Goal: Task Accomplishment & Management: Manage account settings

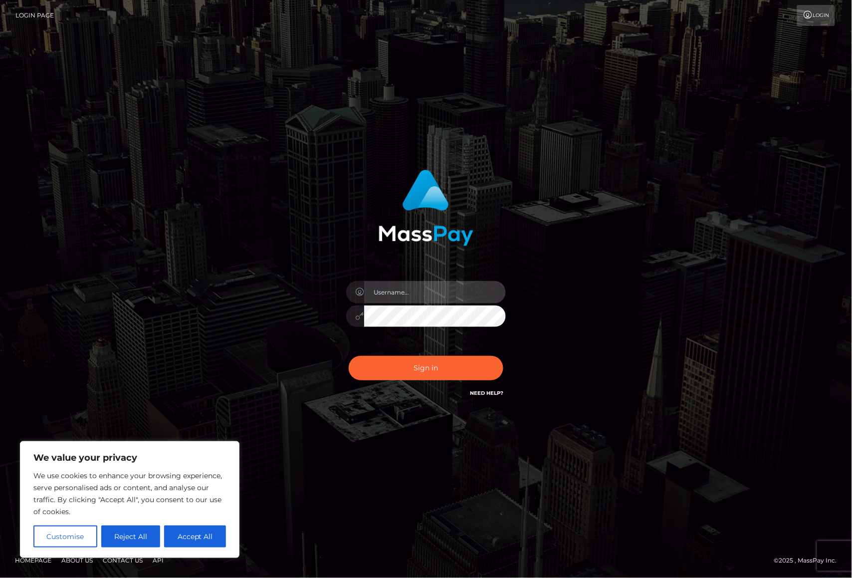
type input "alexism"
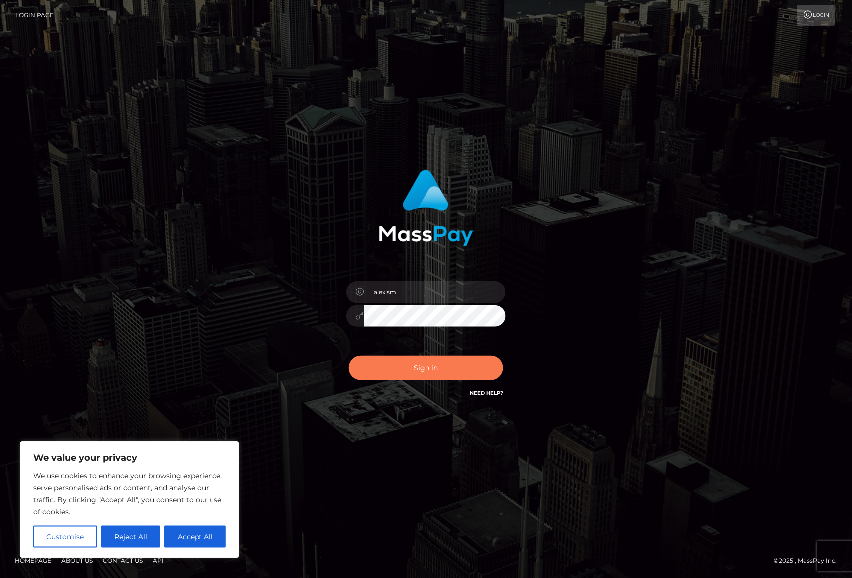
click at [426, 358] on button "Sign in" at bounding box center [426, 368] width 155 height 24
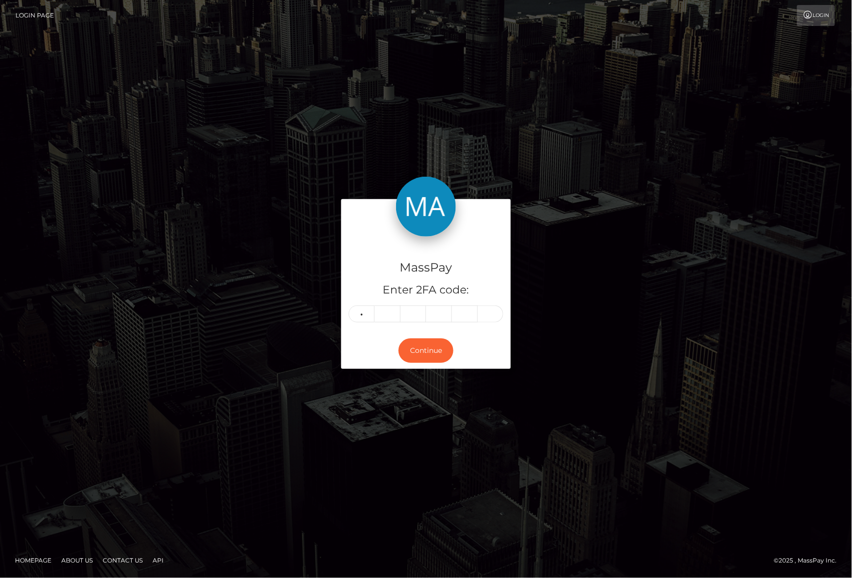
type input "9"
type input "0"
type input "6"
type input "3"
type input "7"
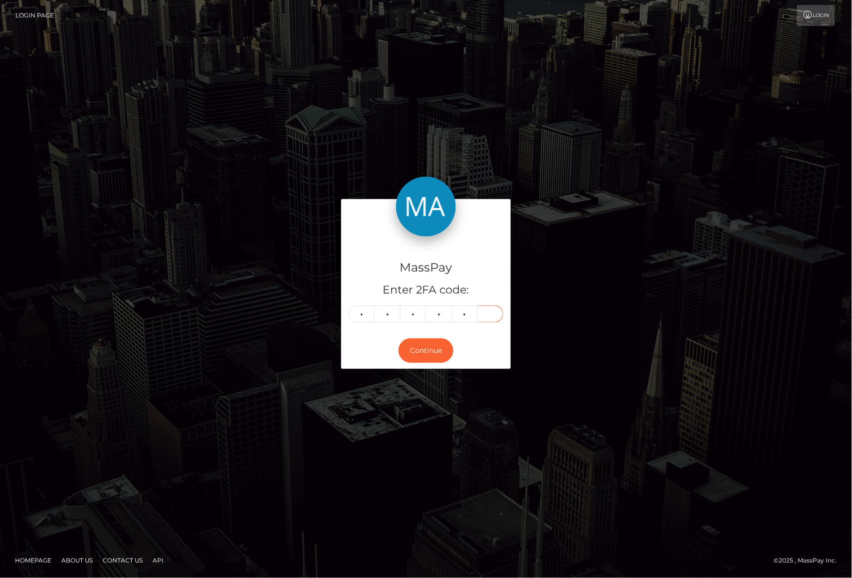
type input "5"
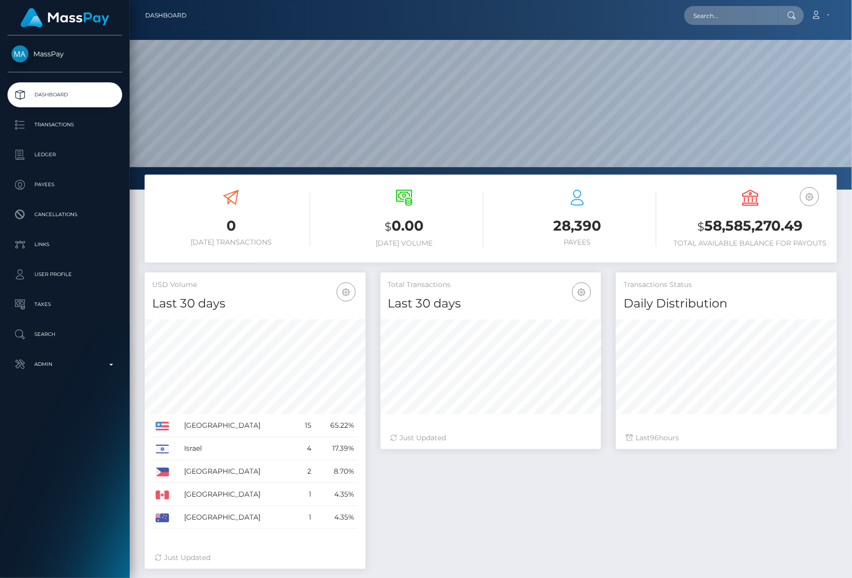
scroll to position [176, 221]
click at [711, 14] on input "text" at bounding box center [732, 15] width 94 height 19
paste input "[EMAIL_ADDRESS][DOMAIN_NAME]"
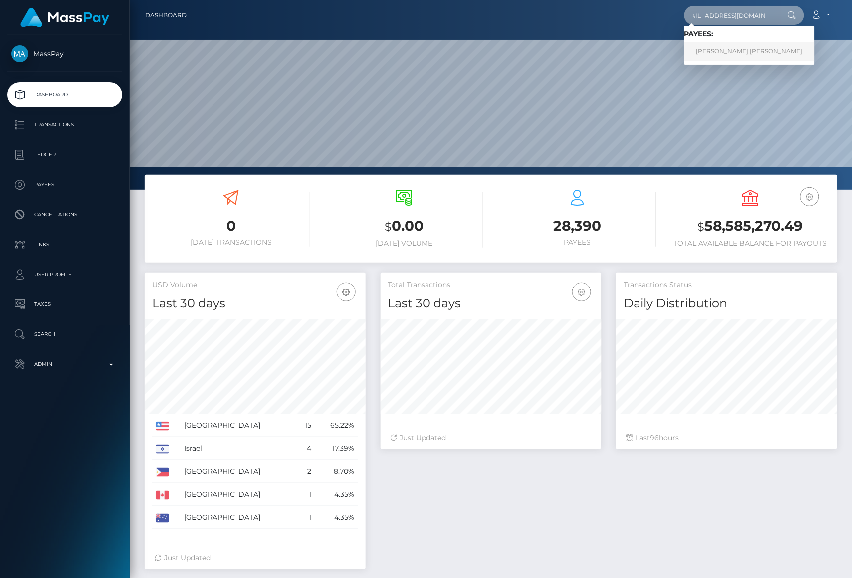
type input "[EMAIL_ADDRESS][DOMAIN_NAME]"
click at [711, 49] on link "TERRYN ANNE LEGGE" at bounding box center [750, 51] width 130 height 18
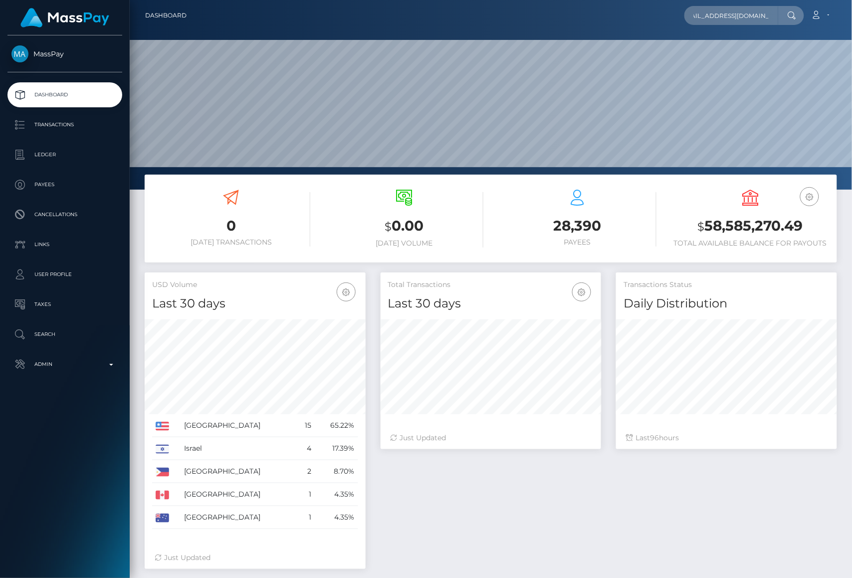
scroll to position [0, 0]
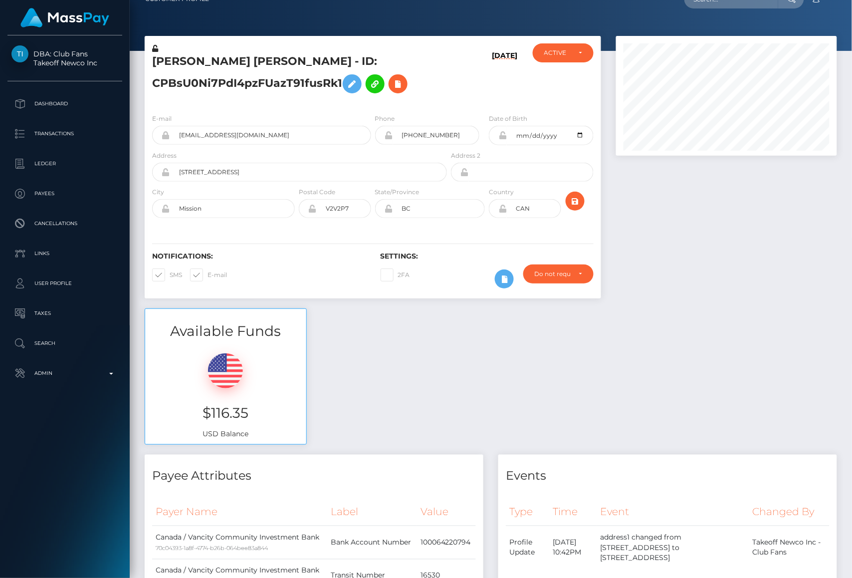
scroll to position [21, 0]
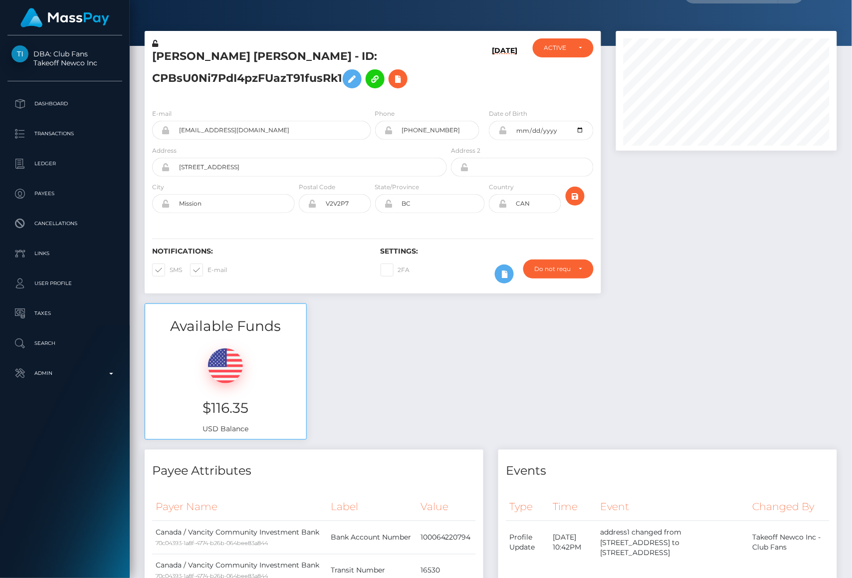
click at [170, 271] on span at bounding box center [170, 269] width 0 height 7
click at [170, 270] on input "SMS" at bounding box center [173, 267] width 6 height 6
checkbox input "false"
click at [208, 270] on span at bounding box center [208, 269] width 0 height 7
click at [208, 270] on input "E-mail" at bounding box center [211, 267] width 6 height 6
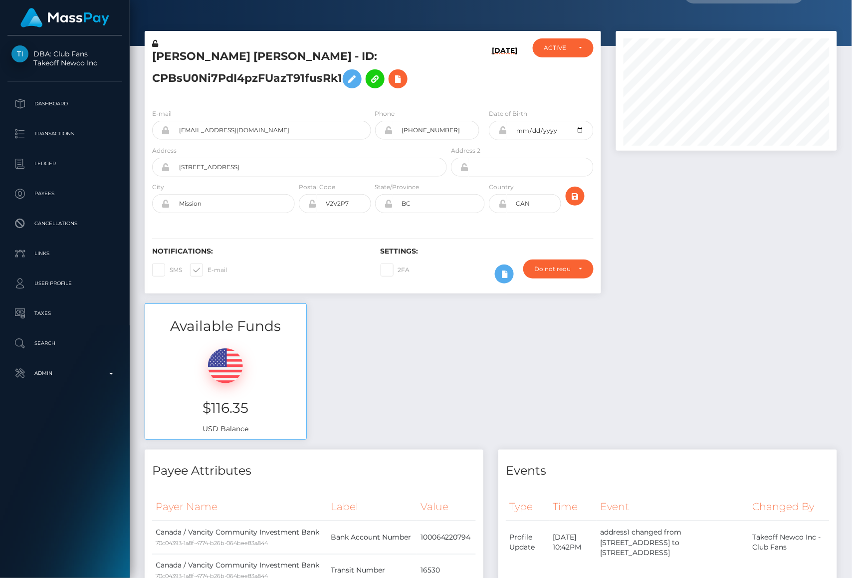
checkbox input "false"
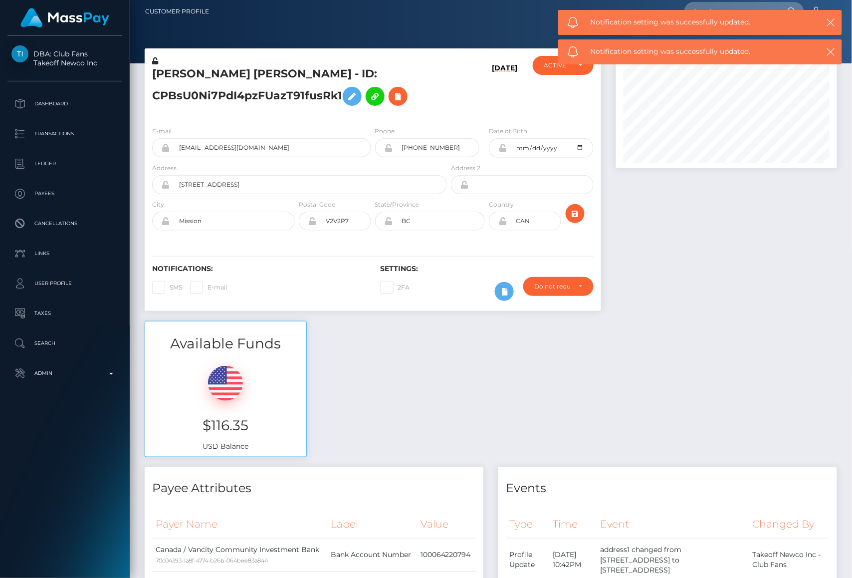
scroll to position [0, 0]
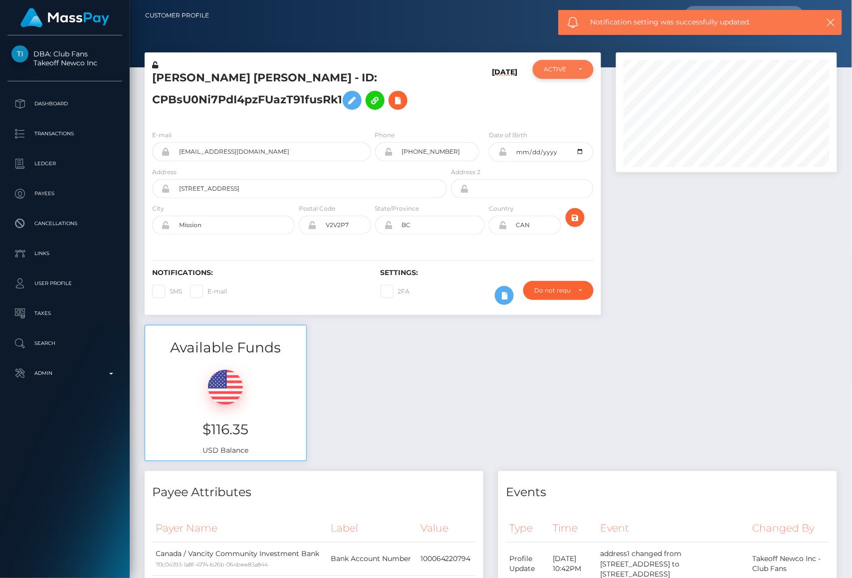
click at [569, 67] on div "ACTIVE" at bounding box center [557, 69] width 27 height 8
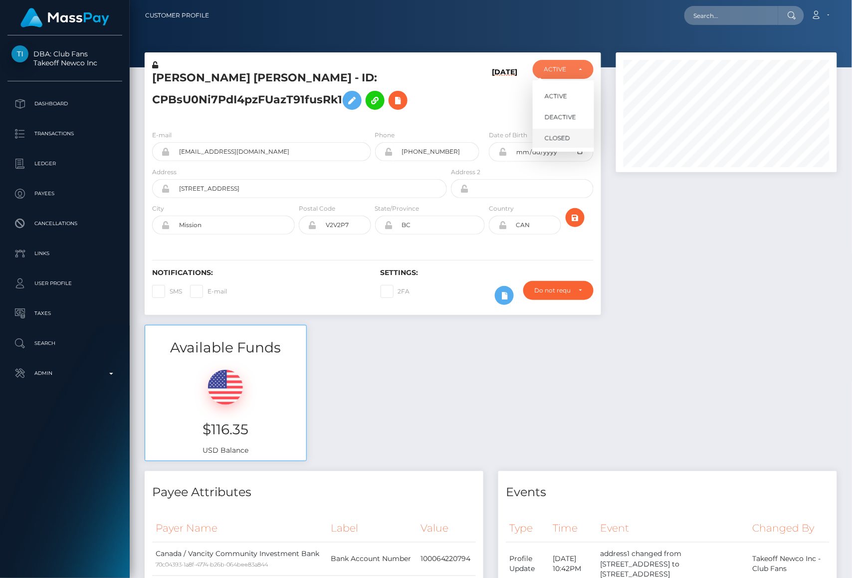
click at [561, 138] on span "CLOSED" at bounding box center [557, 138] width 25 height 9
select select "CLOSED"
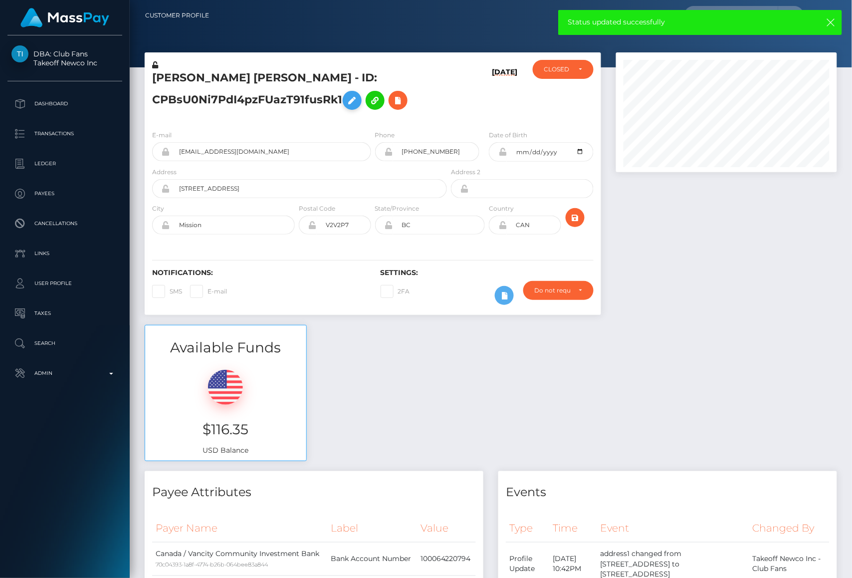
click at [350, 97] on icon at bounding box center [352, 100] width 12 height 12
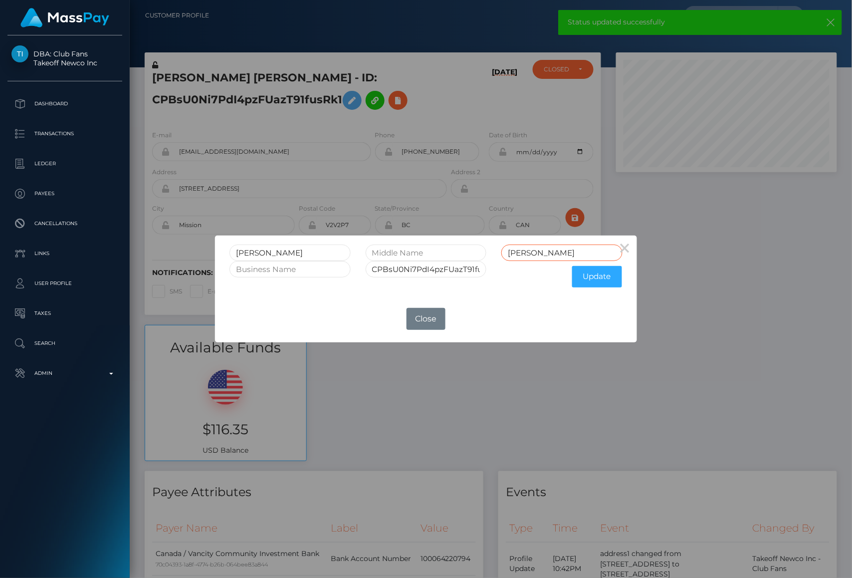
click at [542, 250] on input "LEGGE" at bounding box center [562, 253] width 121 height 16
type input "LEGGE CLOSED"
click at [447, 270] on input "CPBsU0Ni7PdI4pzFUazT91fusRk1" at bounding box center [426, 269] width 121 height 16
click at [478, 268] on input "CPBsU0Ni7PdI4pzFUazT91fusRk1" at bounding box center [426, 269] width 121 height 16
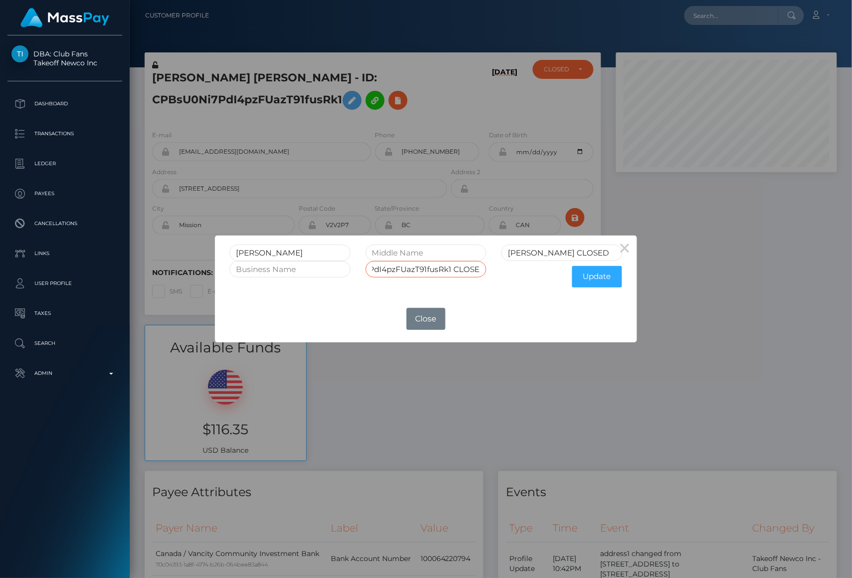
scroll to position [0, 54]
type input "CPBsU0Ni7PdI4pzFUazT91fusRk1 CLOSED"
click at [610, 275] on button "Update" at bounding box center [597, 276] width 50 height 21
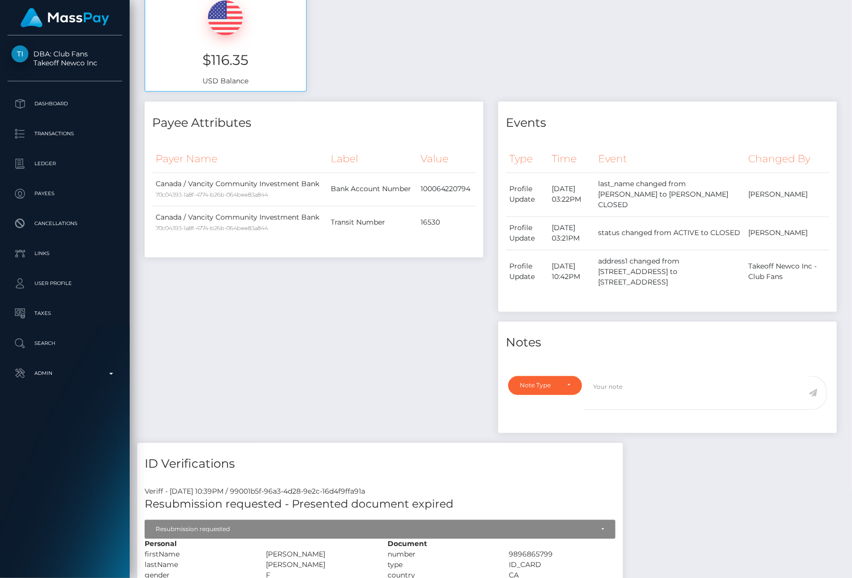
scroll to position [397, 0]
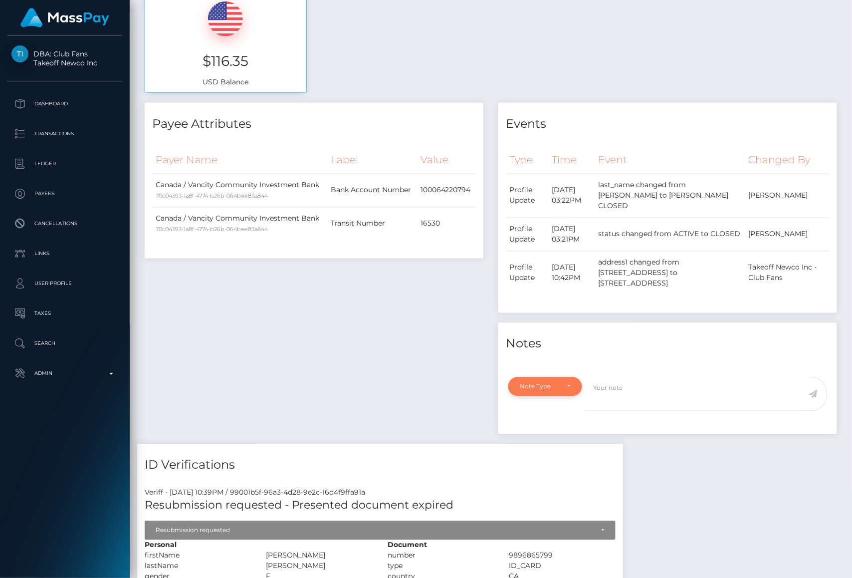
click at [547, 383] on div "Note Type" at bounding box center [539, 387] width 39 height 8
click at [544, 468] on link "General" at bounding box center [547, 476] width 77 height 18
select select "GENERAL"
click at [648, 387] on textarea at bounding box center [696, 394] width 225 height 34
type textarea "T"
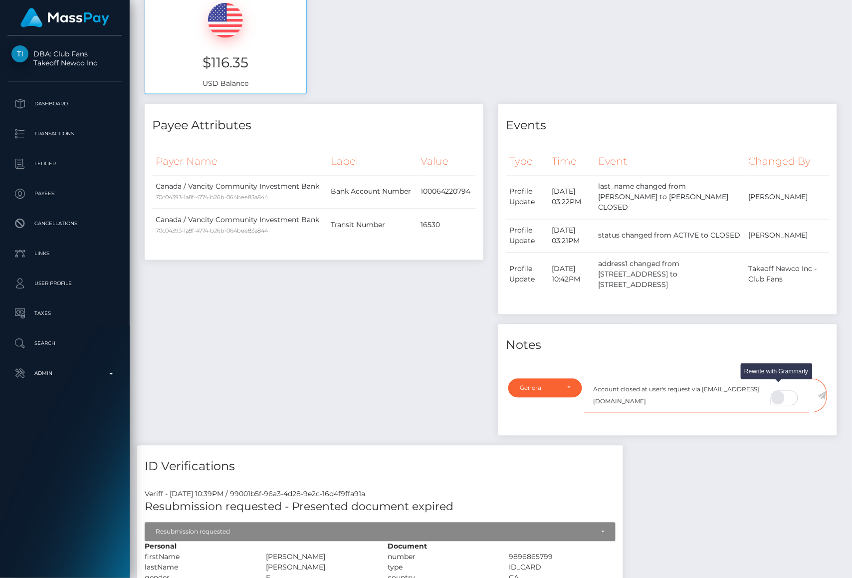
scroll to position [398, 0]
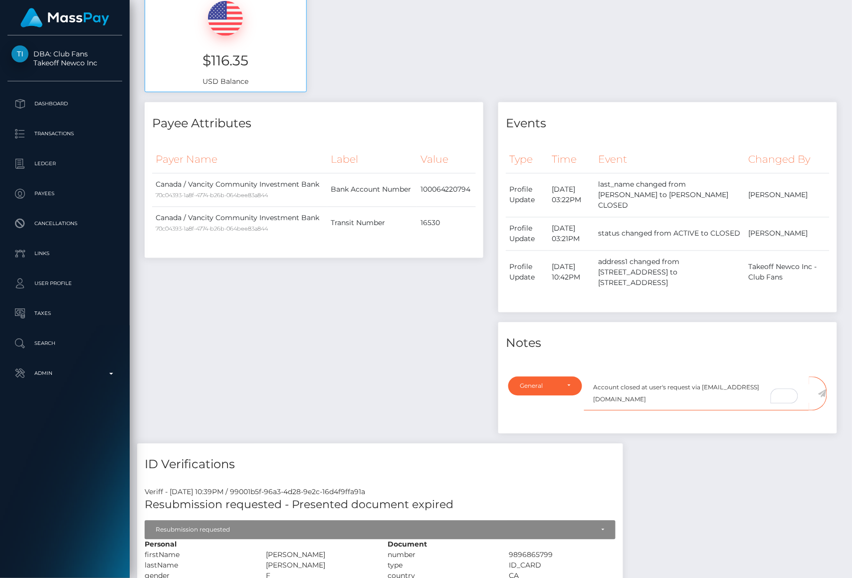
type textarea "Account closed at user's request via [EMAIL_ADDRESS][DOMAIN_NAME]"
click at [821, 391] on icon at bounding box center [822, 395] width 8 height 8
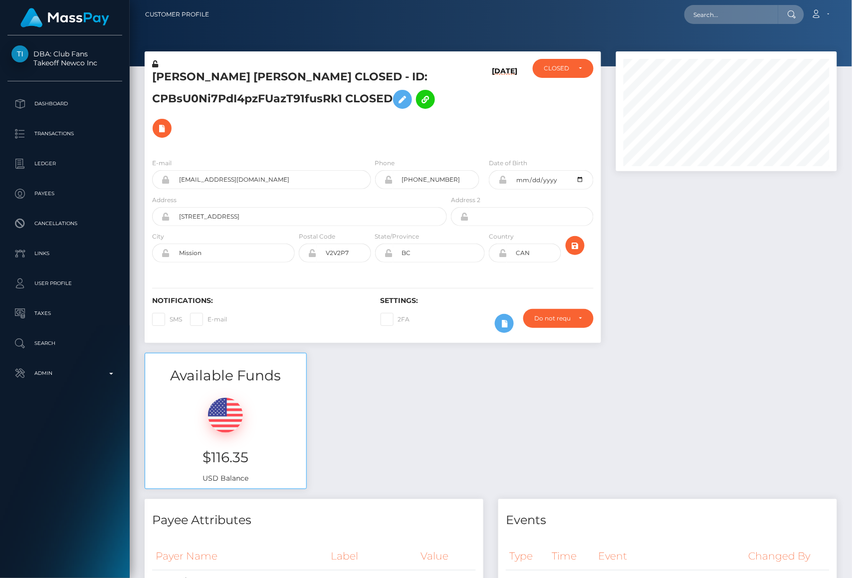
scroll to position [120, 221]
click at [764, 12] on input "text" at bounding box center [732, 14] width 94 height 19
paste input "[EMAIL_ADDRESS][DOMAIN_NAME]"
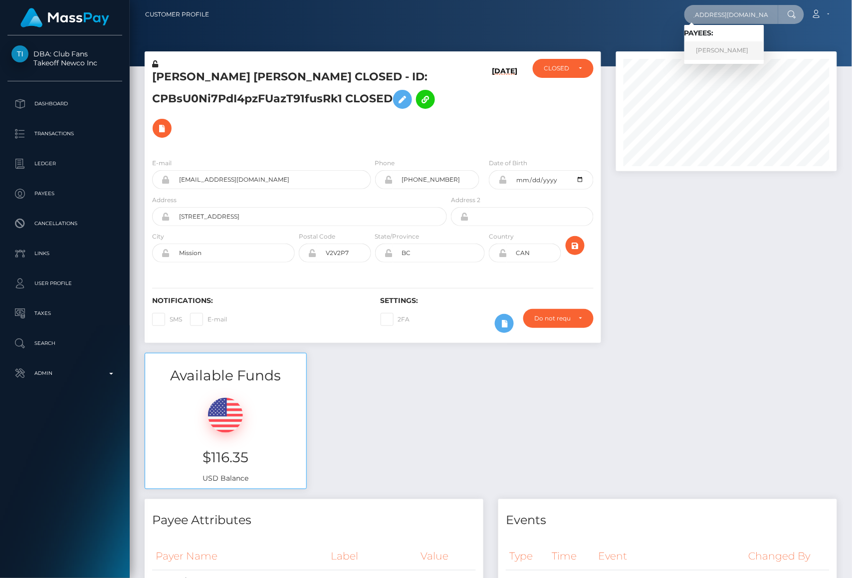
type input "[EMAIL_ADDRESS][DOMAIN_NAME]"
click at [738, 52] on link "ALEXANDRA BRANDSTETTER" at bounding box center [725, 50] width 80 height 18
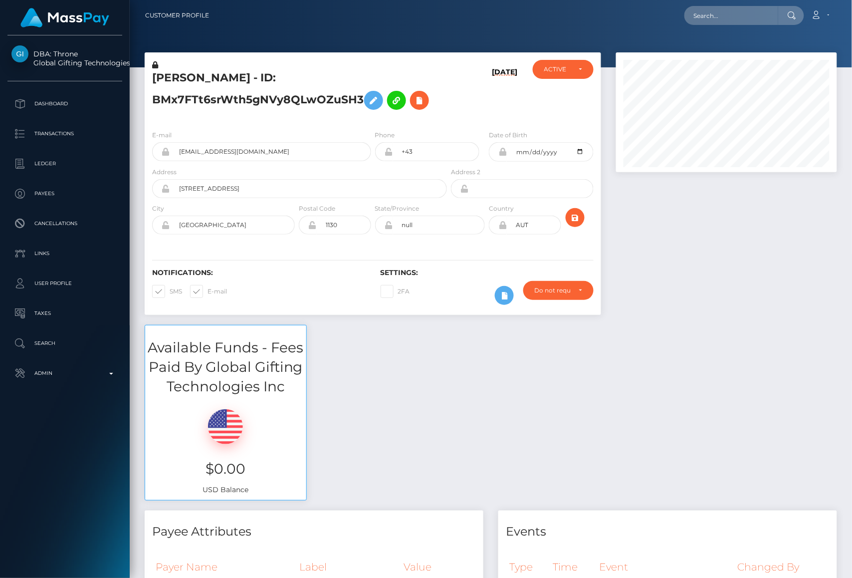
scroll to position [120, 221]
click at [170, 293] on span at bounding box center [170, 290] width 0 height 7
click at [170, 291] on input "SMS" at bounding box center [173, 288] width 6 height 6
checkbox input "false"
click at [208, 292] on span at bounding box center [208, 290] width 0 height 7
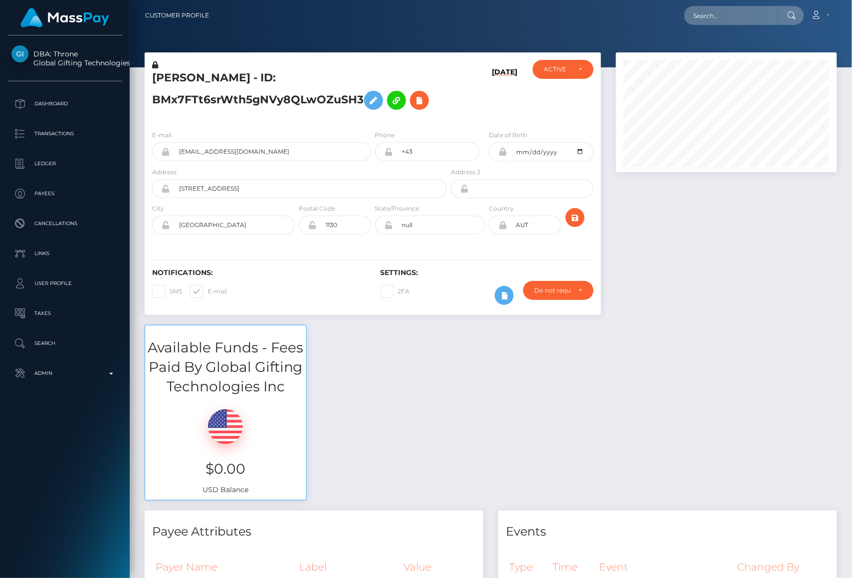
click at [208, 291] on input "E-mail" at bounding box center [211, 288] width 6 height 6
checkbox input "false"
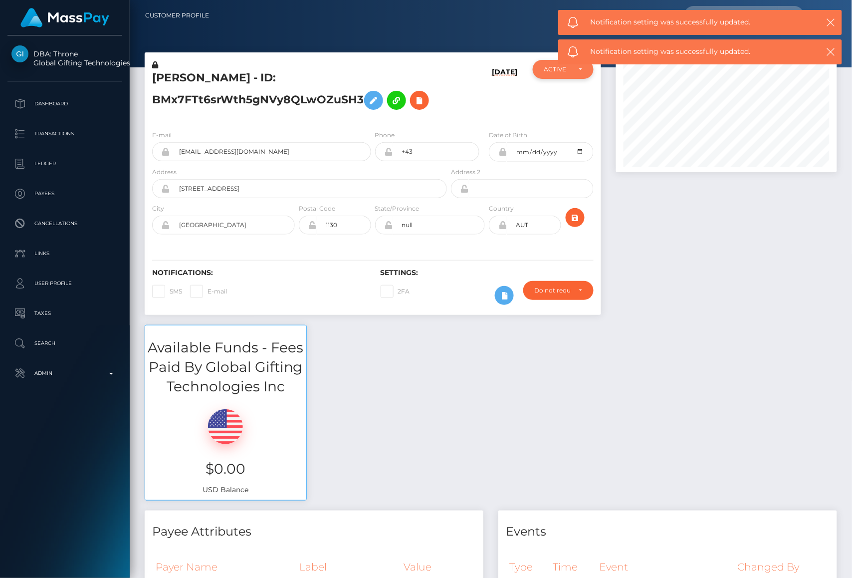
click at [559, 74] on div "ACTIVE" at bounding box center [563, 69] width 61 height 19
click at [556, 138] on span "CLOSED" at bounding box center [557, 138] width 25 height 9
select select "CLOSED"
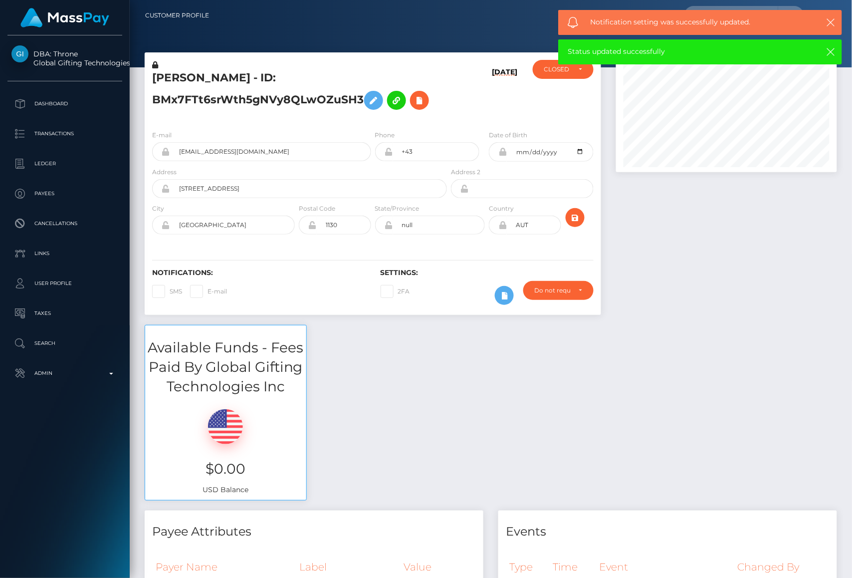
click at [158, 66] on icon at bounding box center [155, 64] width 6 height 7
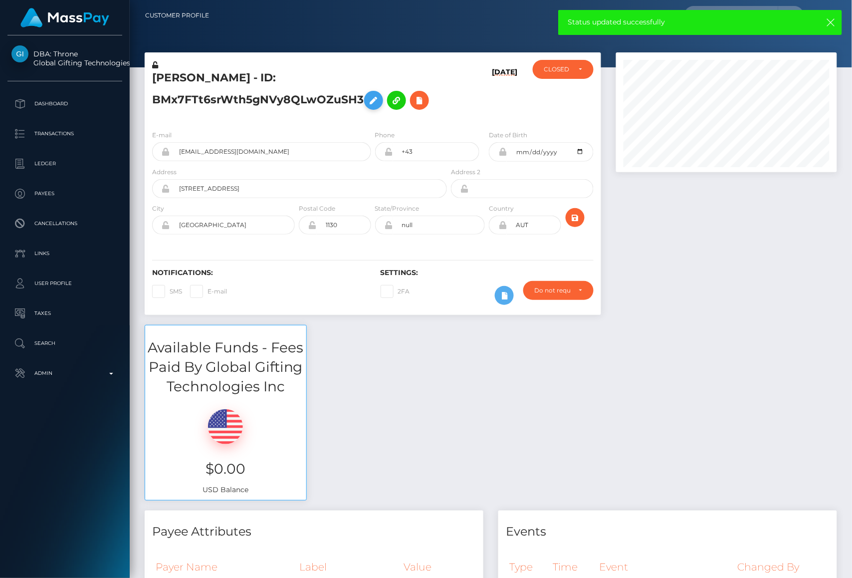
click at [372, 100] on icon at bounding box center [374, 100] width 12 height 12
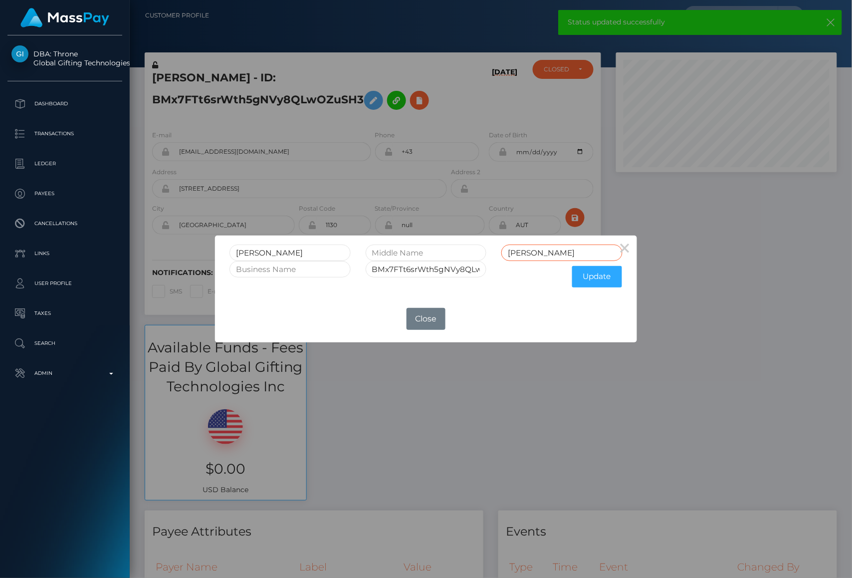
click at [578, 252] on input "BRANDSTETTER" at bounding box center [562, 253] width 121 height 16
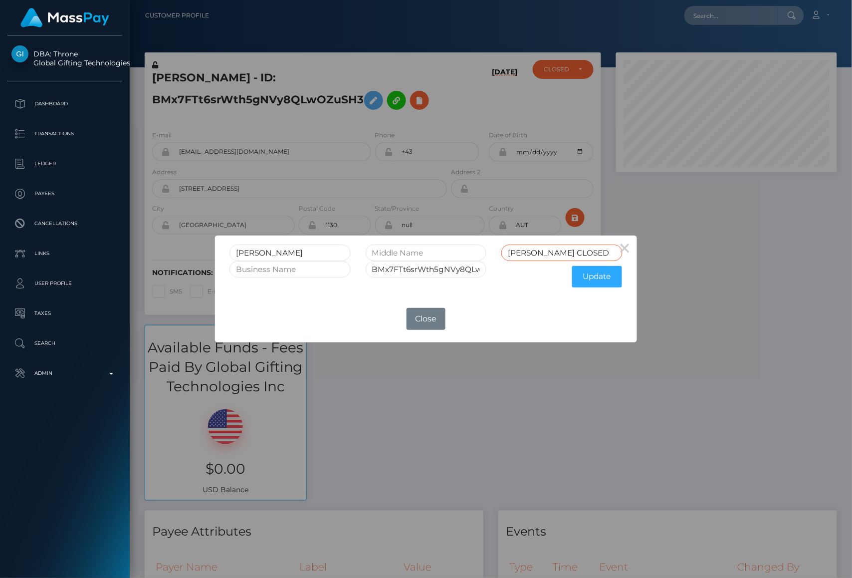
type input "BRANDSTETTER CLOSED"
click at [456, 266] on input "BMx7FTt6srWth5gNVy8QLwOZuSH3" at bounding box center [426, 269] width 121 height 16
click at [480, 270] on input "BMx7FTt6srWth5gNVy8QLwOZuSH3" at bounding box center [426, 269] width 121 height 16
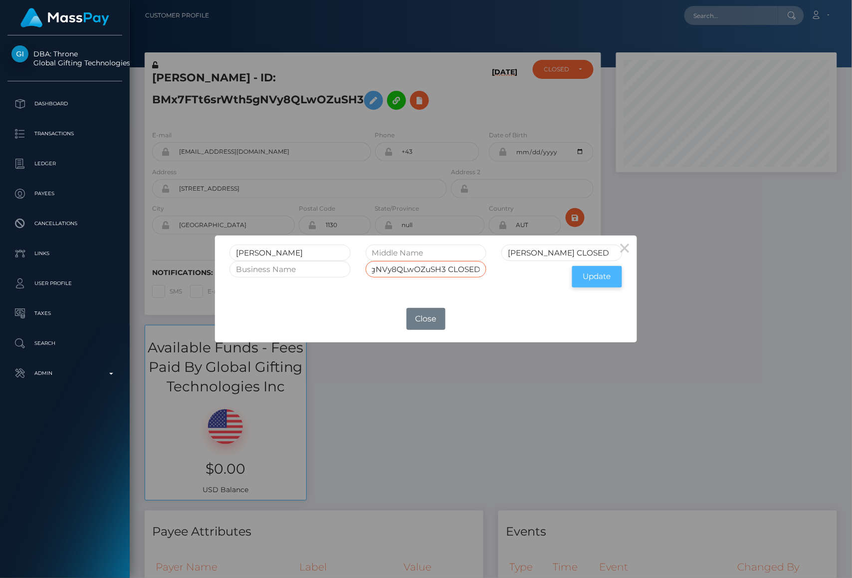
type input "BMx7FTt6srWth5gNVy8QLwOZuSH3 CLOSED"
click at [599, 277] on button "Update" at bounding box center [597, 276] width 50 height 21
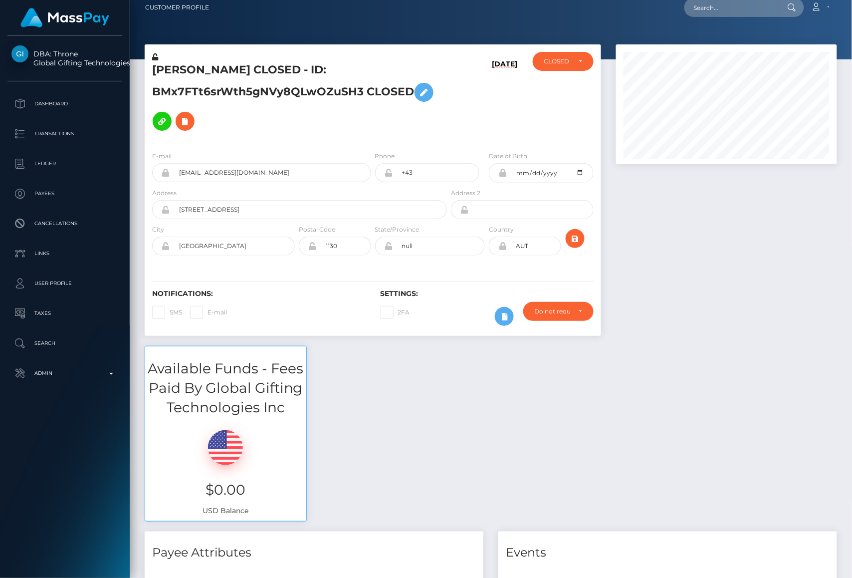
scroll to position [120, 221]
click at [156, 58] on icon at bounding box center [155, 56] width 6 height 7
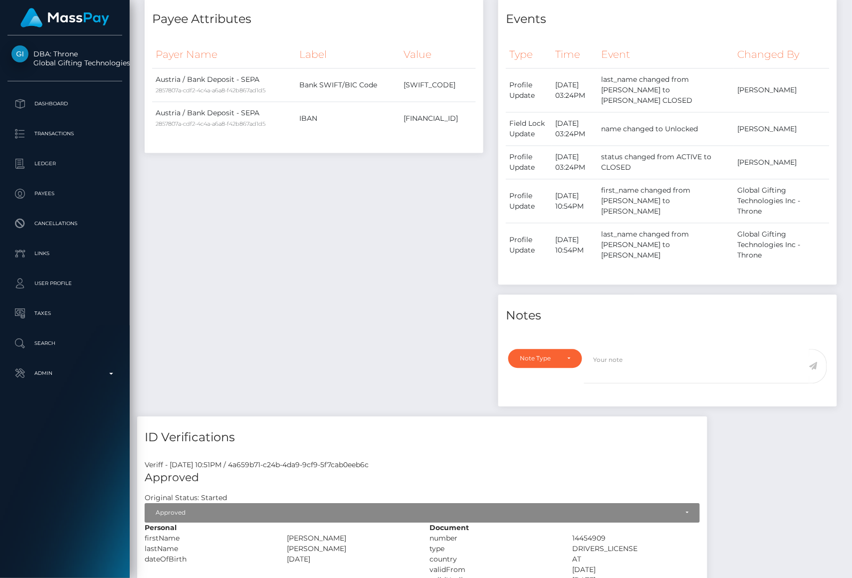
scroll to position [615, 0]
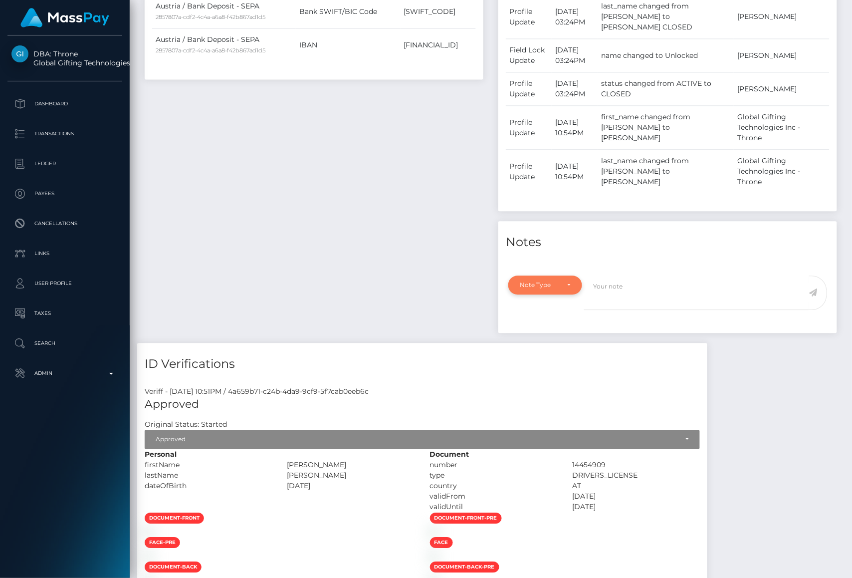
click at [521, 288] on div "Note Type" at bounding box center [539, 285] width 39 height 8
click at [525, 374] on span "General" at bounding box center [532, 374] width 23 height 9
select select "GENERAL"
click at [609, 289] on textarea at bounding box center [696, 292] width 225 height 34
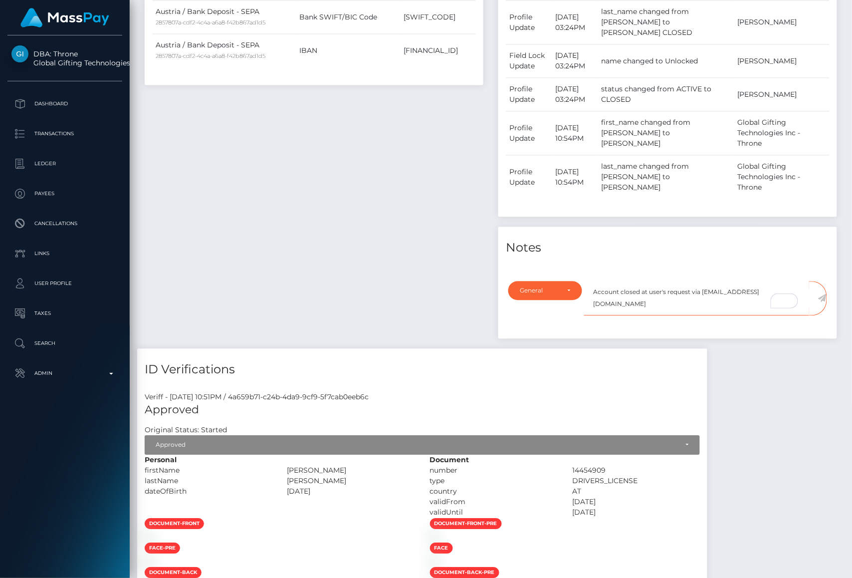
type textarea "Account closed at user's request via privacy@masspay.io"
click at [823, 300] on icon at bounding box center [822, 298] width 8 height 8
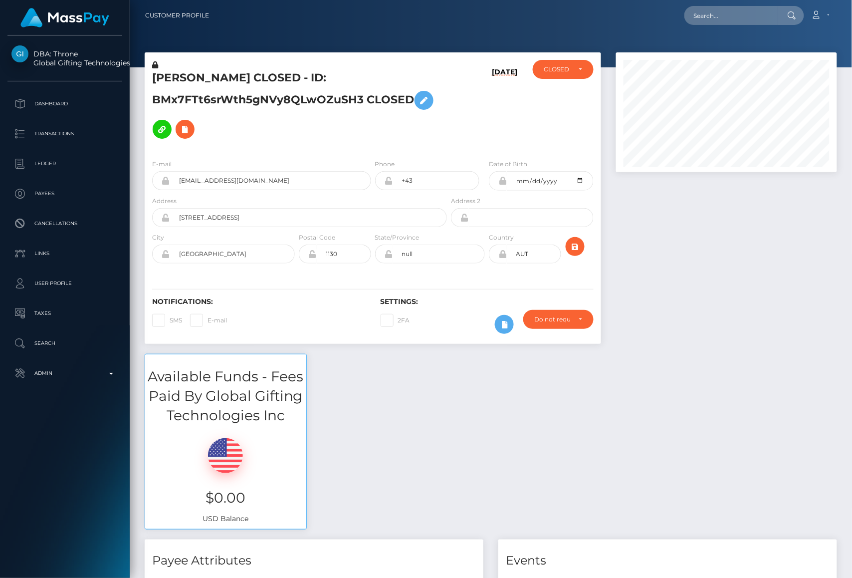
scroll to position [120, 221]
click at [737, 17] on input "text" at bounding box center [732, 15] width 94 height 19
paste input "[EMAIL_ADDRESS][DOMAIN_NAME]"
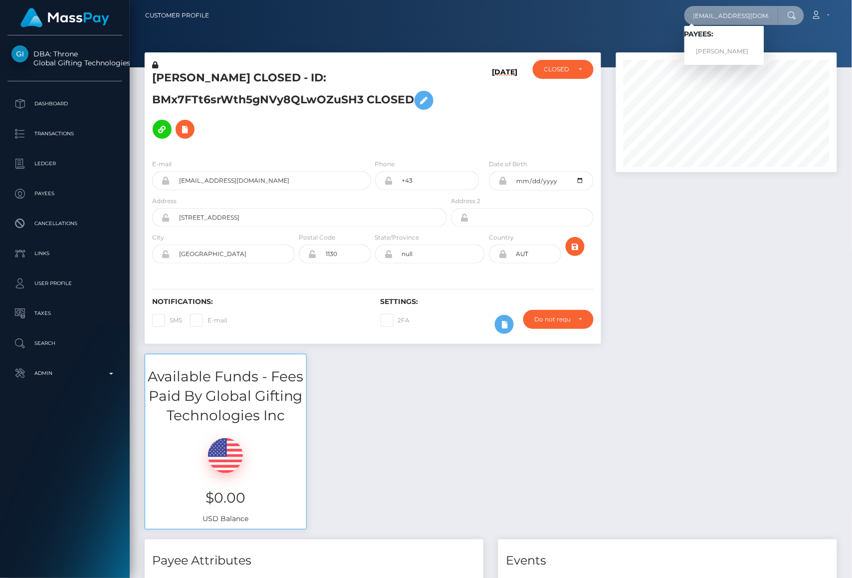
type input "[EMAIL_ADDRESS][DOMAIN_NAME]"
click at [740, 48] on link "[PERSON_NAME]" at bounding box center [725, 51] width 80 height 18
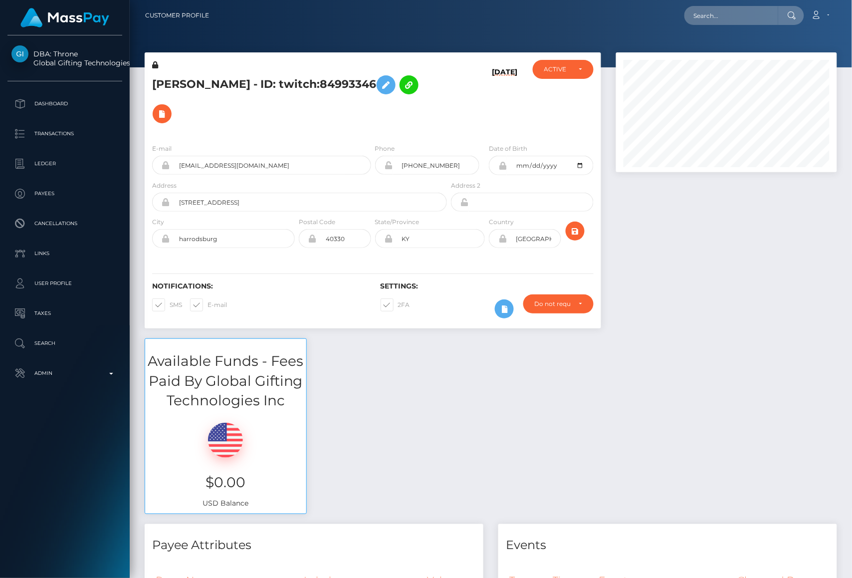
scroll to position [120, 221]
click at [170, 301] on span at bounding box center [170, 304] width 0 height 7
click at [170, 298] on input "SMS" at bounding box center [173, 301] width 6 height 6
checkbox input "false"
click at [208, 301] on span at bounding box center [208, 304] width 0 height 7
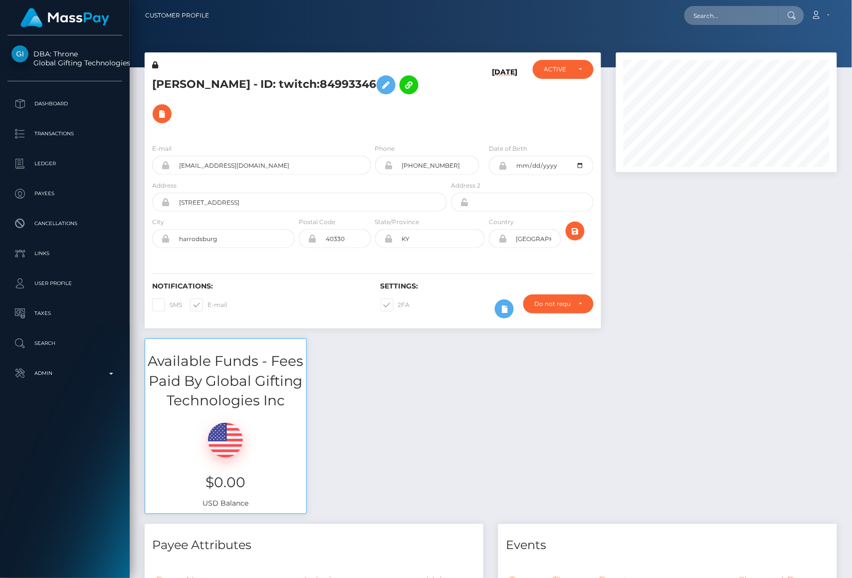
click at [208, 298] on input "E-mail" at bounding box center [211, 301] width 6 height 6
checkbox input "false"
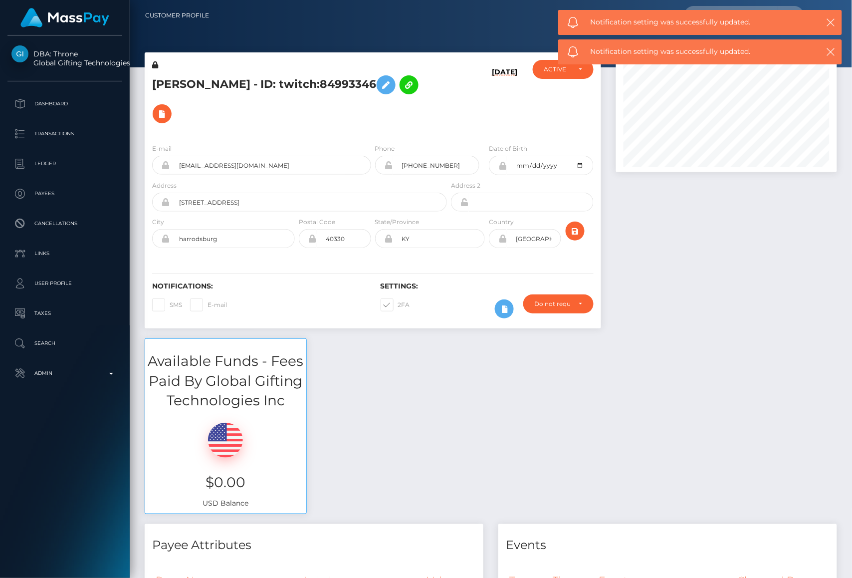
click at [532, 71] on div "ACTIVE DEACTIVE CLOSED ACTIVE" at bounding box center [564, 98] width 76 height 76
click at [542, 71] on div "ACTIVE" at bounding box center [563, 69] width 61 height 19
click at [559, 136] on span "CLOSED" at bounding box center [557, 138] width 25 height 9
select select "CLOSED"
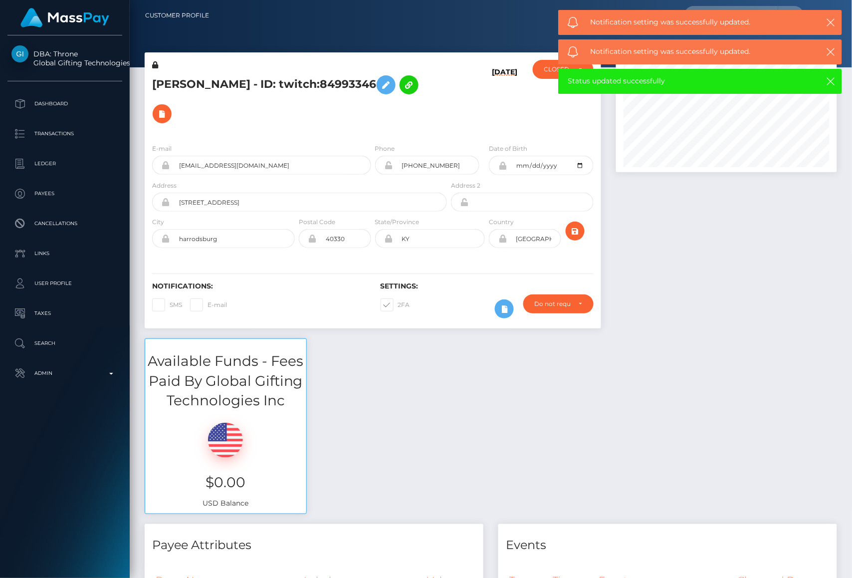
click at [155, 65] on icon at bounding box center [155, 64] width 6 height 7
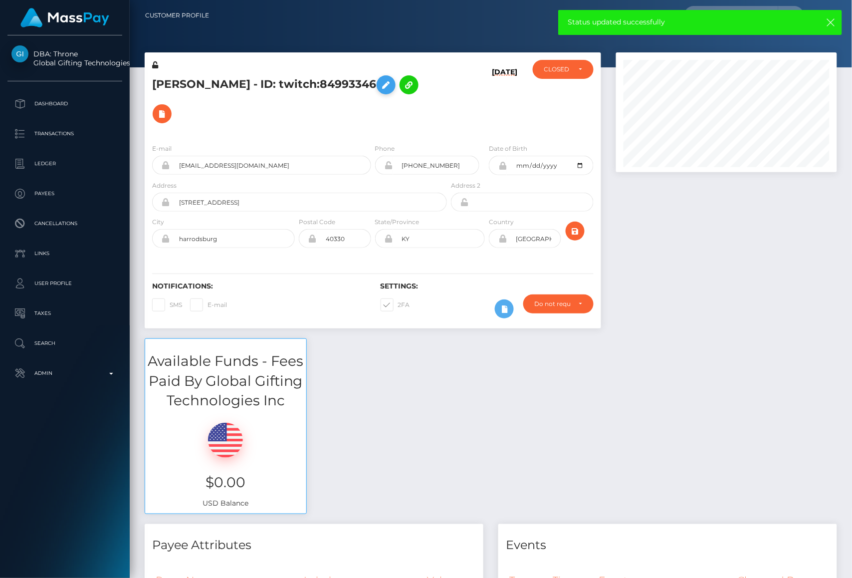
click at [380, 91] on icon at bounding box center [386, 85] width 12 height 12
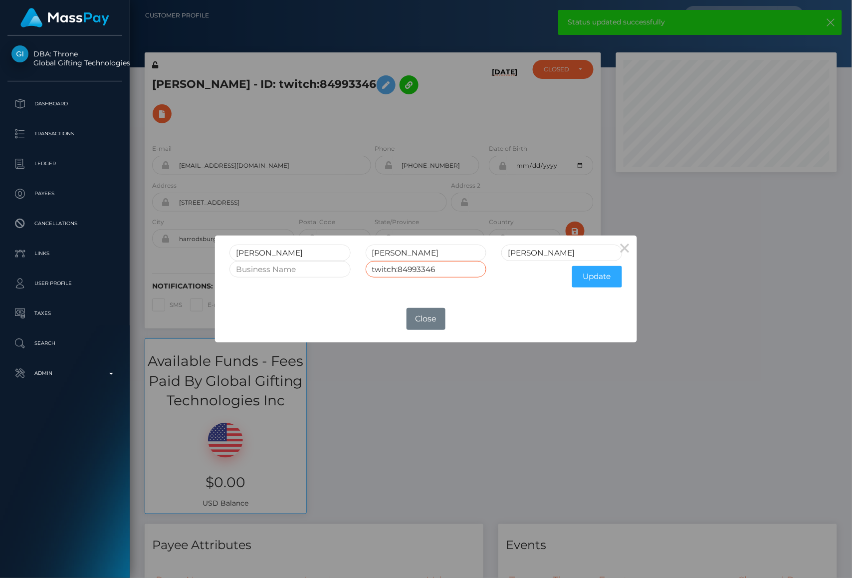
click at [450, 275] on input "twitch:84993346" at bounding box center [426, 269] width 121 height 16
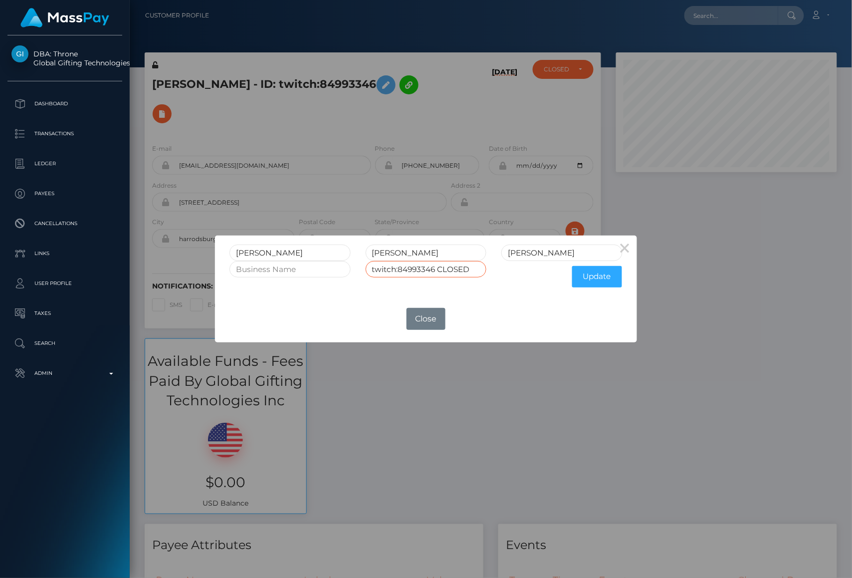
type input "twitch:84993346 CLOSED"
click at [557, 253] on input "MATLOCK" at bounding box center [562, 253] width 121 height 16
type input "MATLOCK CLOSED"
click at [590, 275] on button "Update" at bounding box center [597, 276] width 50 height 21
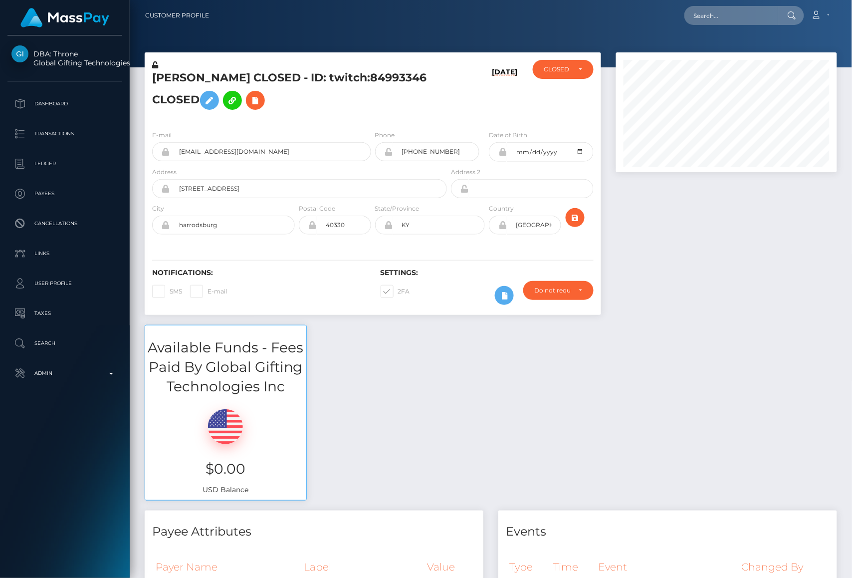
scroll to position [120, 221]
click at [156, 65] on icon at bounding box center [155, 64] width 6 height 7
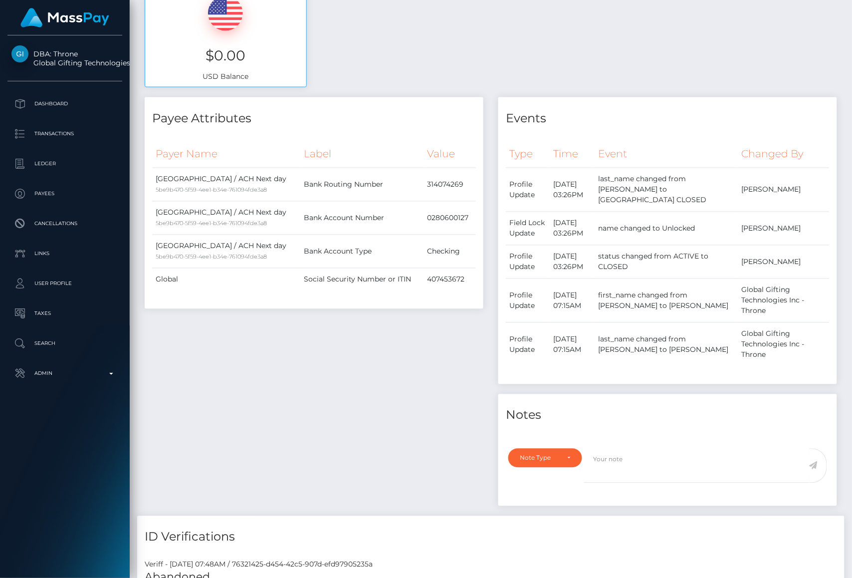
scroll to position [483, 0]
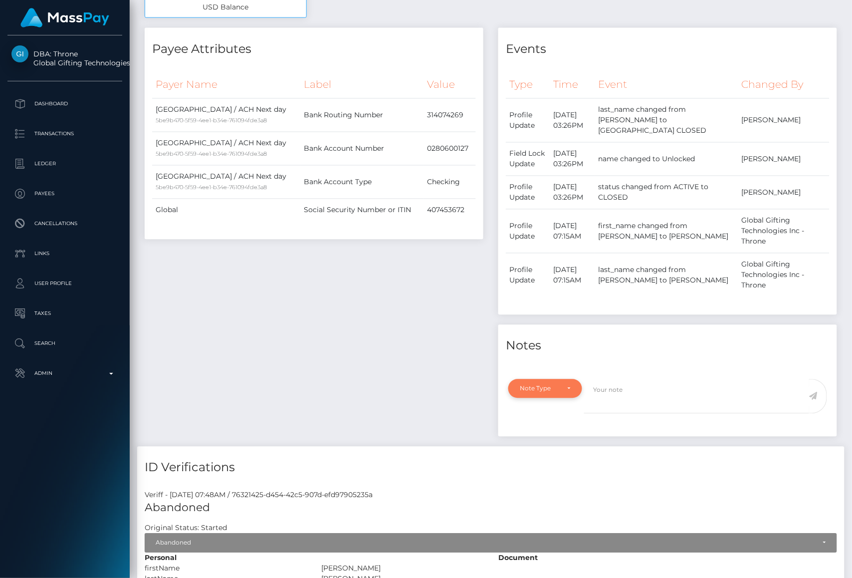
click at [536, 390] on div "Note Type" at bounding box center [539, 389] width 39 height 8
click at [552, 476] on link "General" at bounding box center [547, 479] width 77 height 18
select select "GENERAL"
click at [624, 403] on textarea at bounding box center [696, 396] width 225 height 34
type textarea "Account closed at user's request via [EMAIL_ADDRESS][DOMAIN_NAME]. **User also …"
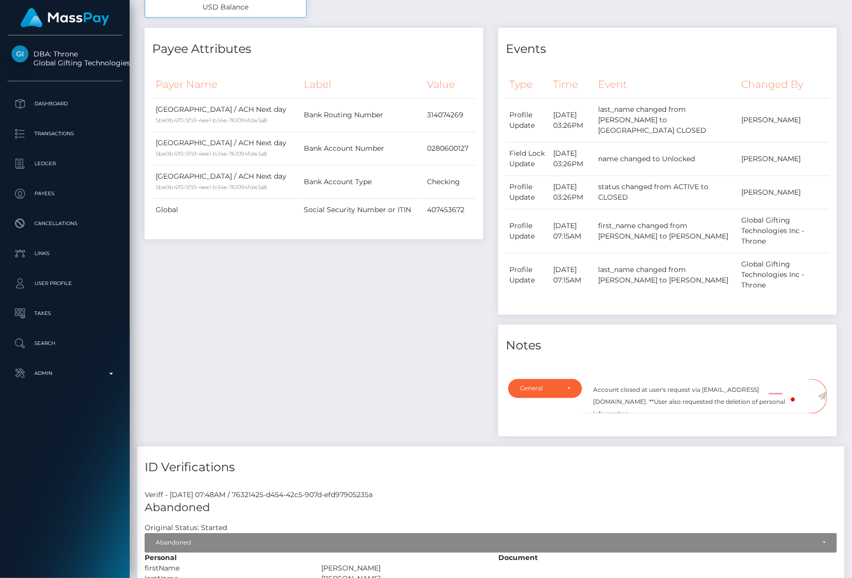
click at [821, 397] on icon at bounding box center [822, 396] width 8 height 8
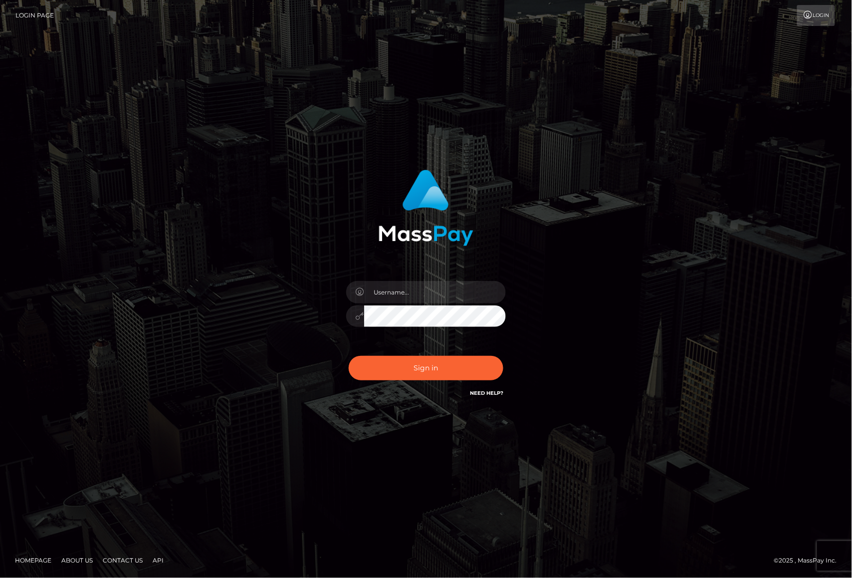
type input "alexism"
